Goal: Task Accomplishment & Management: Manage account settings

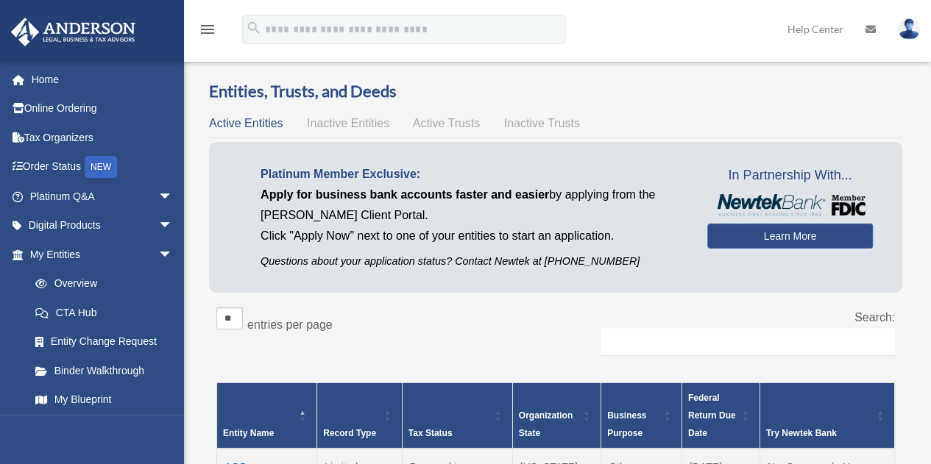
click at [915, 29] on img at bounding box center [909, 28] width 22 height 21
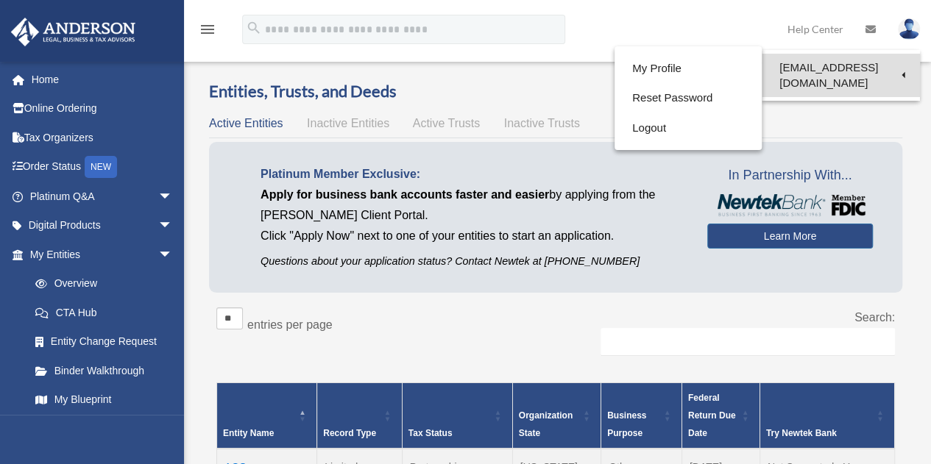
click at [807, 63] on link "[EMAIL_ADDRESS][DOMAIN_NAME]" at bounding box center [841, 75] width 158 height 43
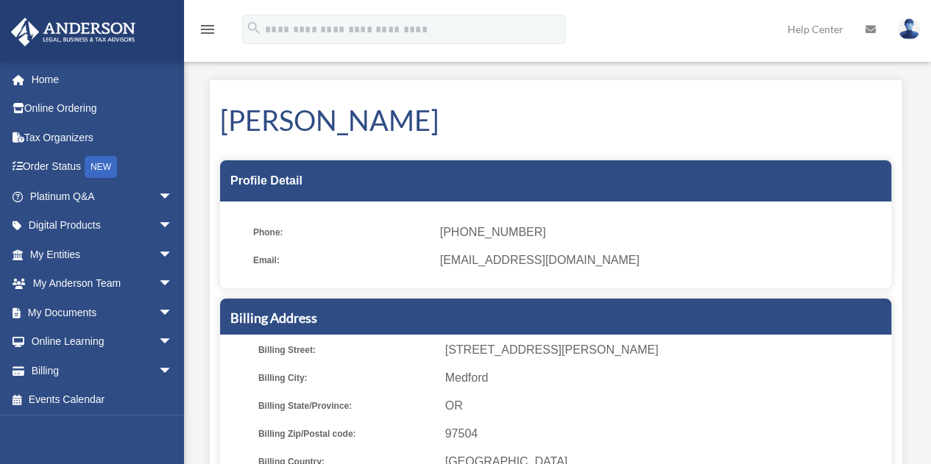
click at [904, 27] on img at bounding box center [909, 28] width 22 height 21
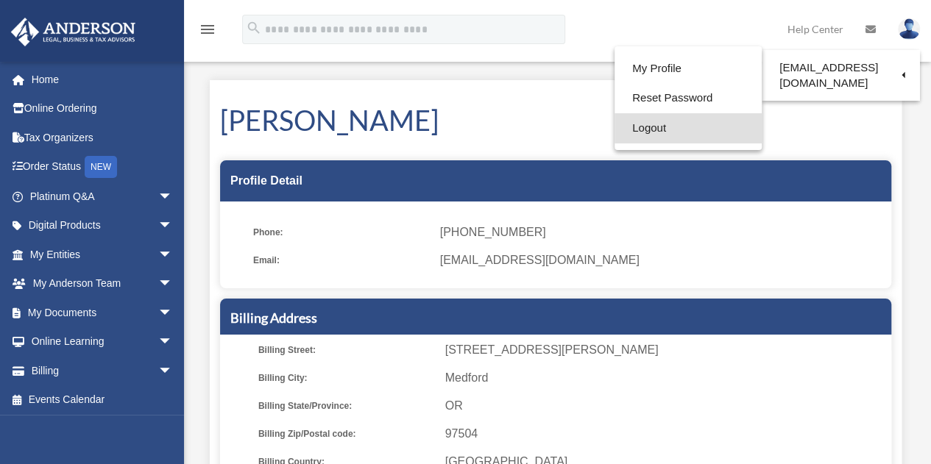
click at [658, 128] on link "Logout" at bounding box center [687, 128] width 147 height 30
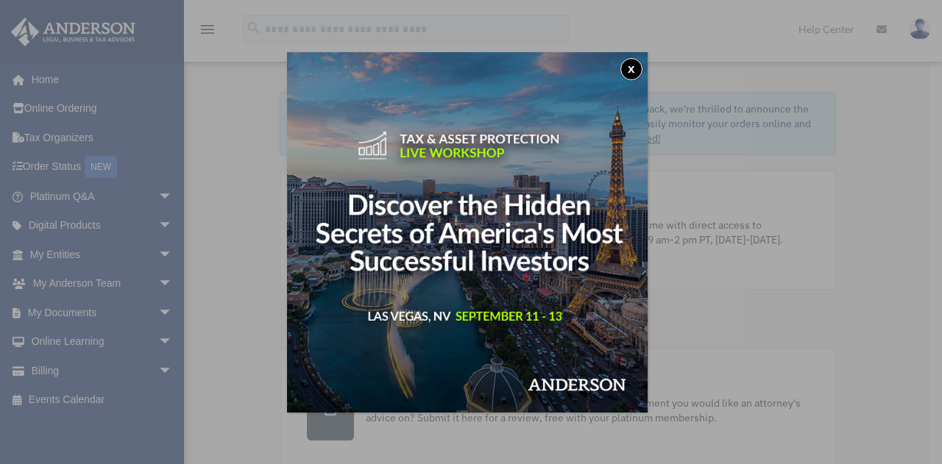
click at [638, 65] on button "x" at bounding box center [631, 69] width 22 height 22
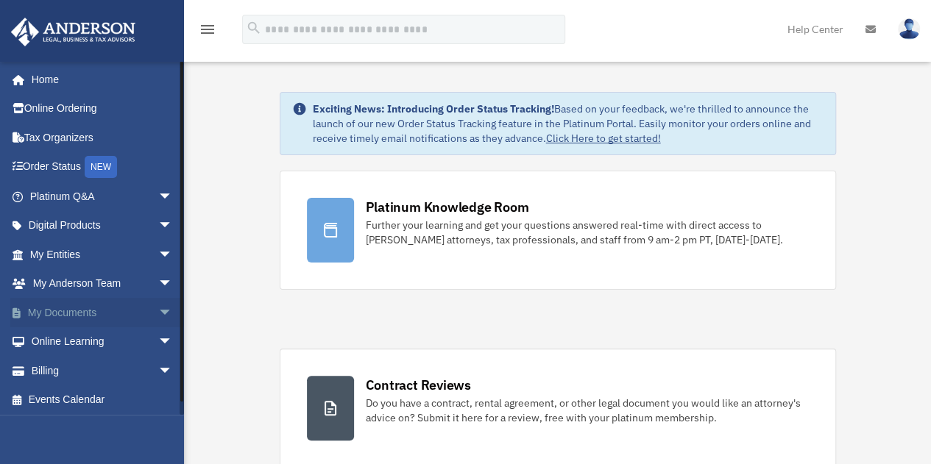
click at [80, 307] on link "My Documents arrow_drop_down" at bounding box center [102, 312] width 185 height 29
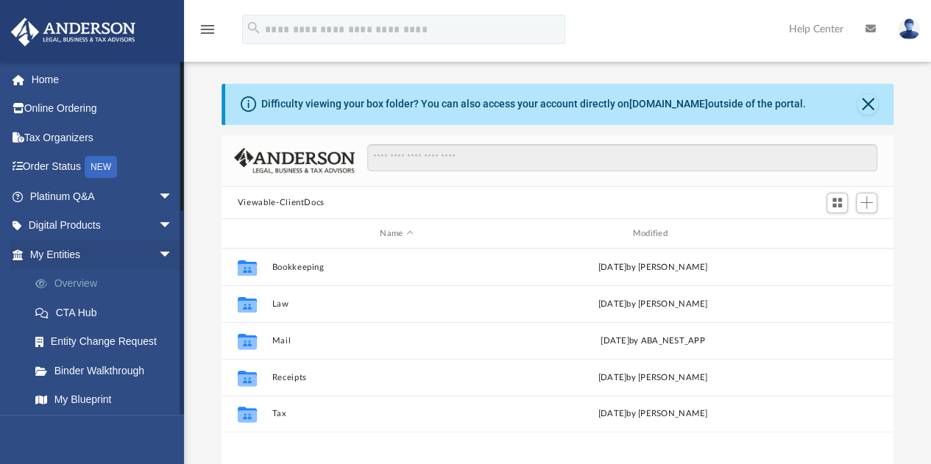
scroll to position [323, 661]
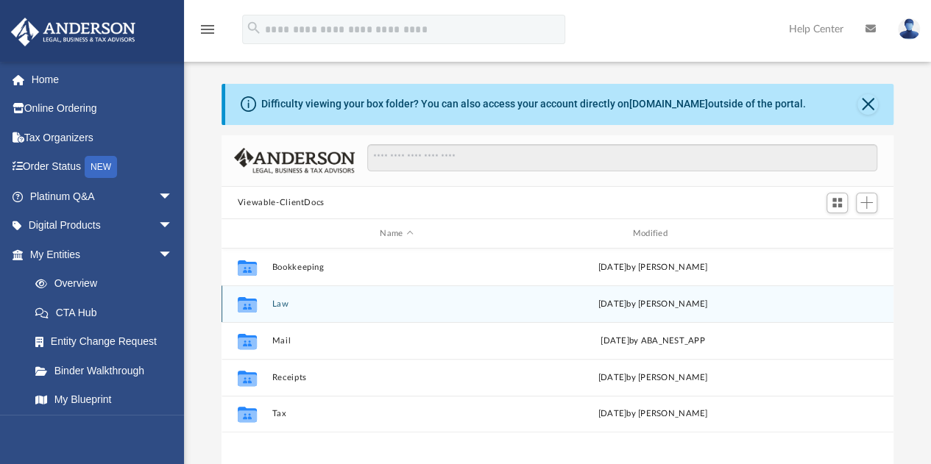
click at [280, 306] on button "Law" at bounding box center [396, 305] width 249 height 10
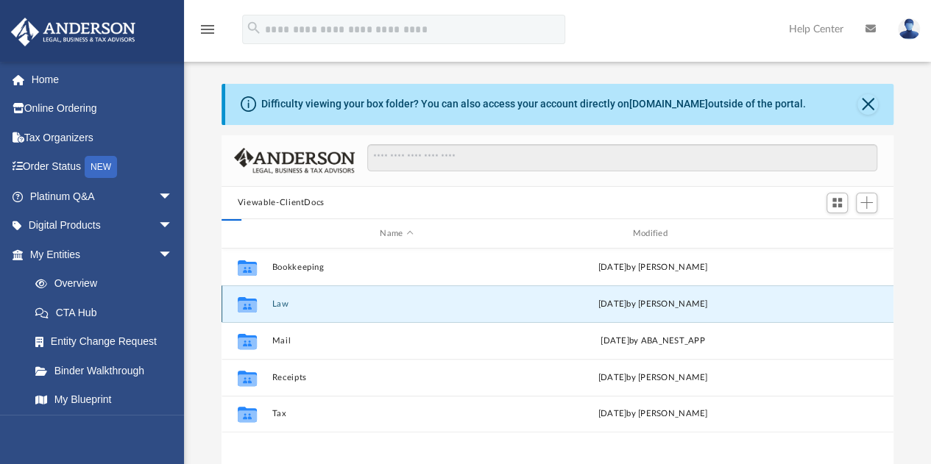
click at [280, 306] on button "Law" at bounding box center [396, 305] width 249 height 10
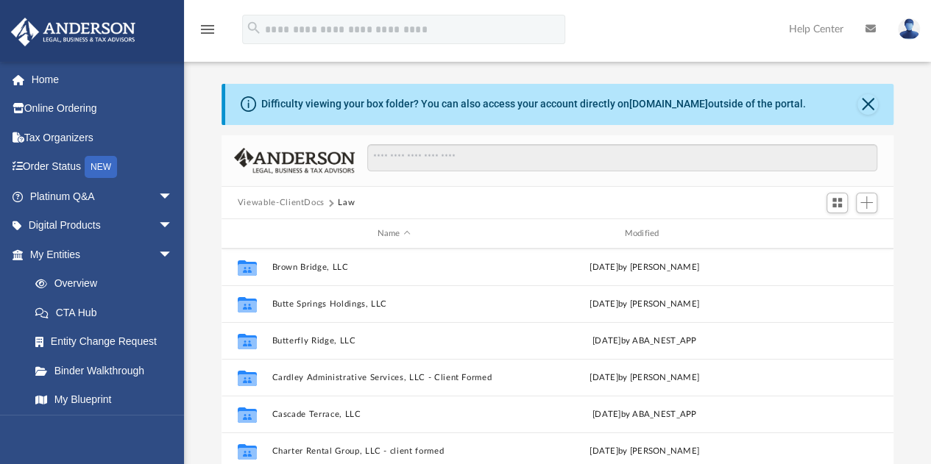
scroll to position [0, 0]
